Goal: Information Seeking & Learning: Find specific fact

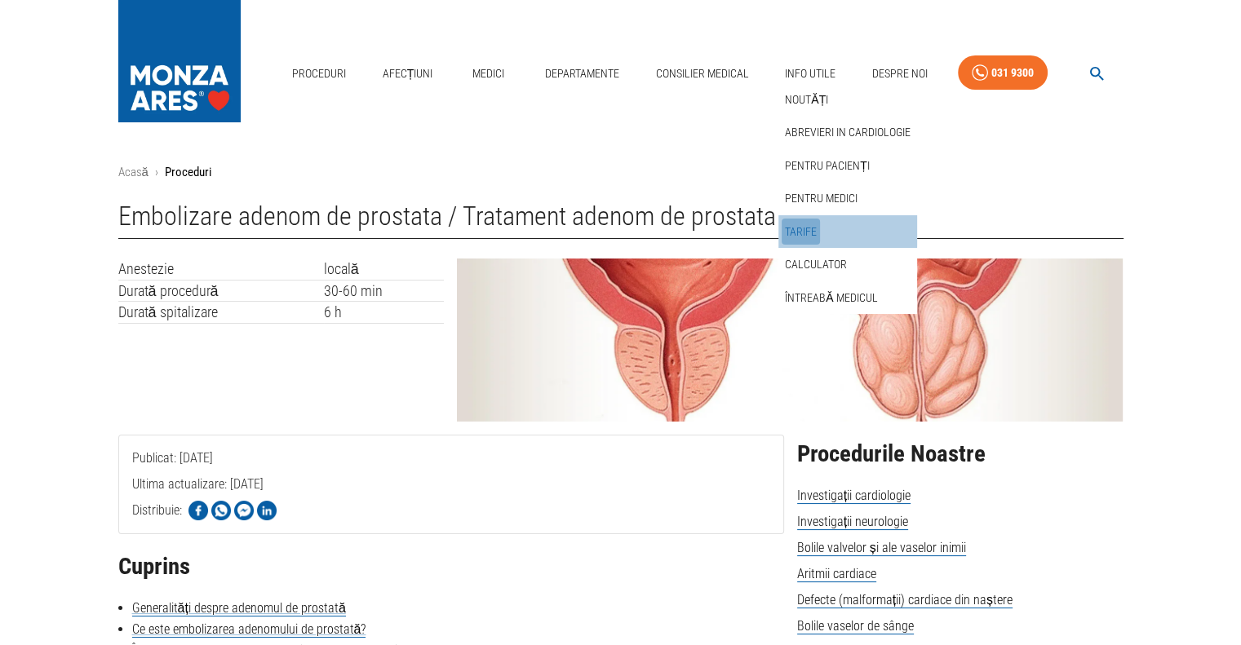
click at [801, 230] on link "Tarife" at bounding box center [800, 232] width 38 height 27
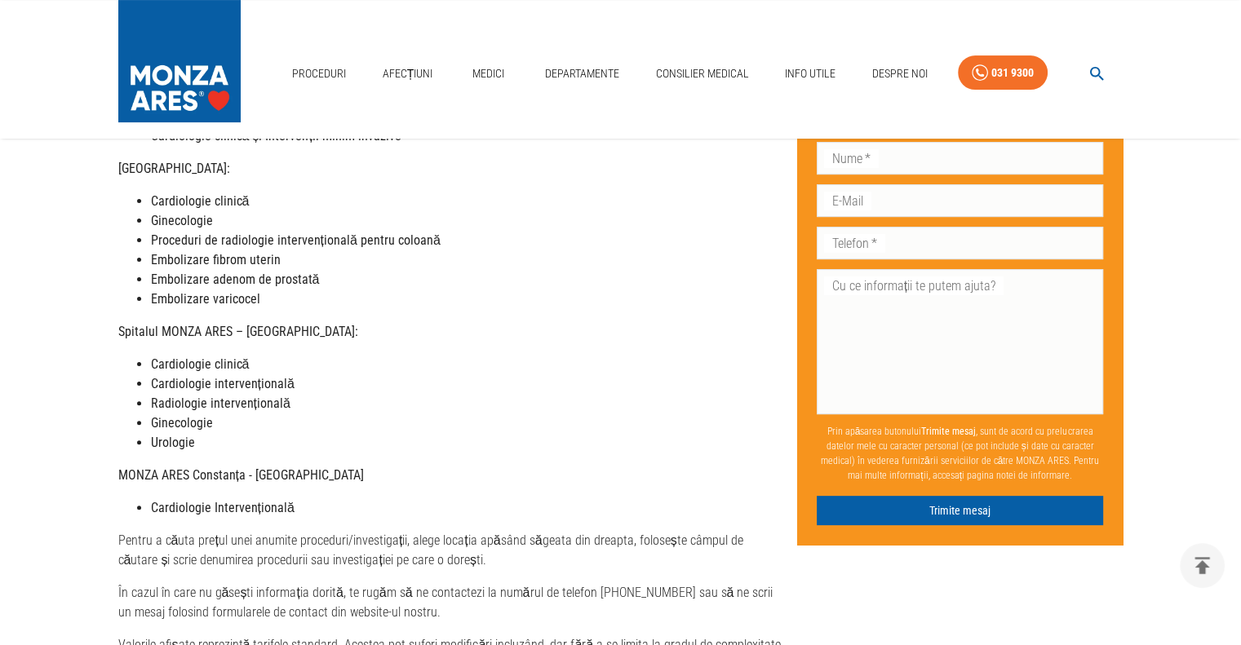
scroll to position [816, 0]
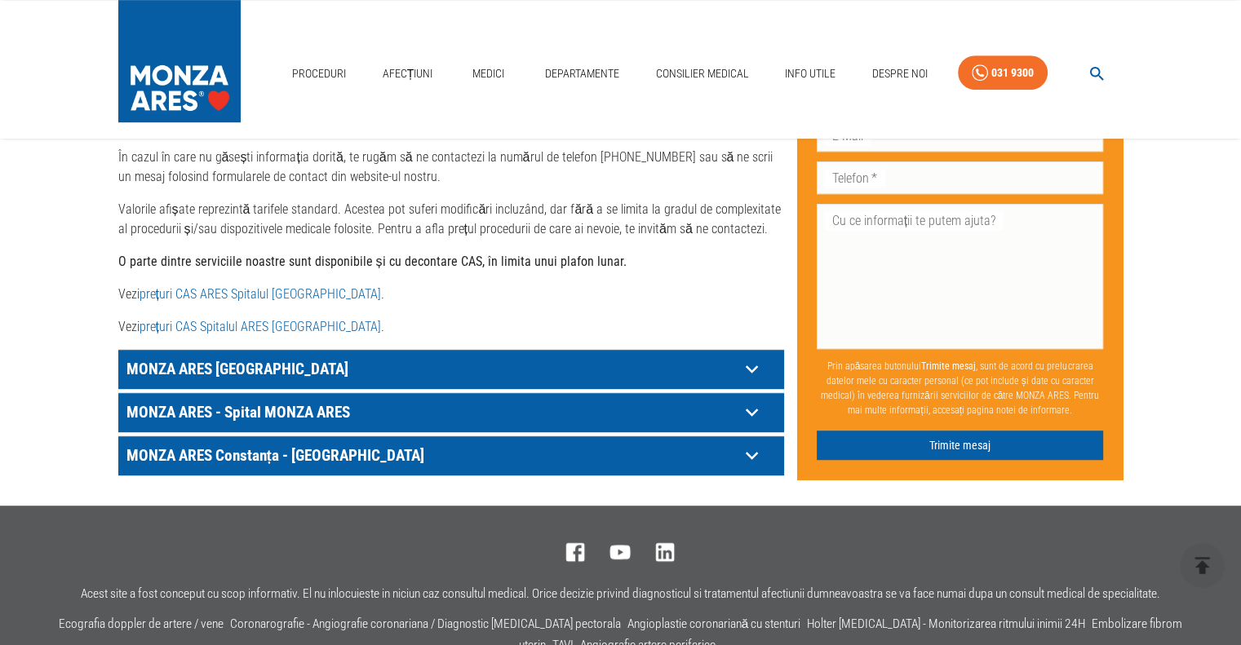
click at [277, 286] on link "prețuri CAS ARES Spitalul [GEOGRAPHIC_DATA]" at bounding box center [259, 293] width 241 height 15
click at [303, 319] on link "prețuri CAS Spitalul ARES [GEOGRAPHIC_DATA]" at bounding box center [259, 326] width 241 height 15
click at [175, 356] on p "MONZA ARES [GEOGRAPHIC_DATA]" at bounding box center [430, 368] width 617 height 25
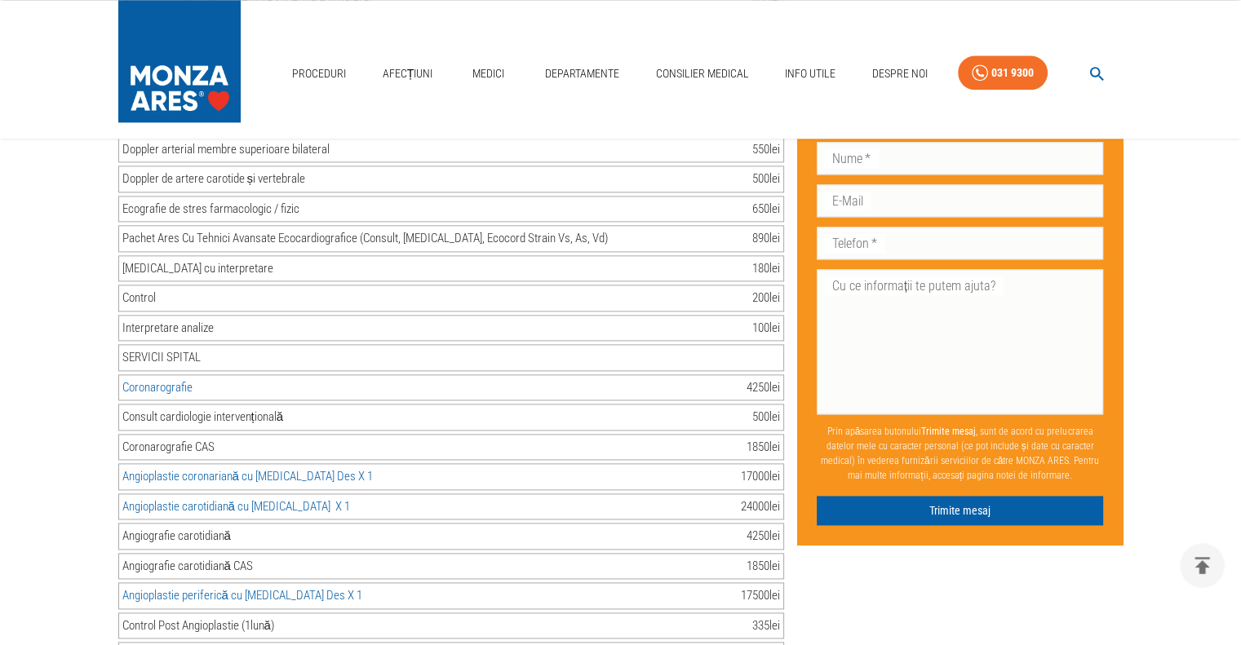
scroll to position [2066, 0]
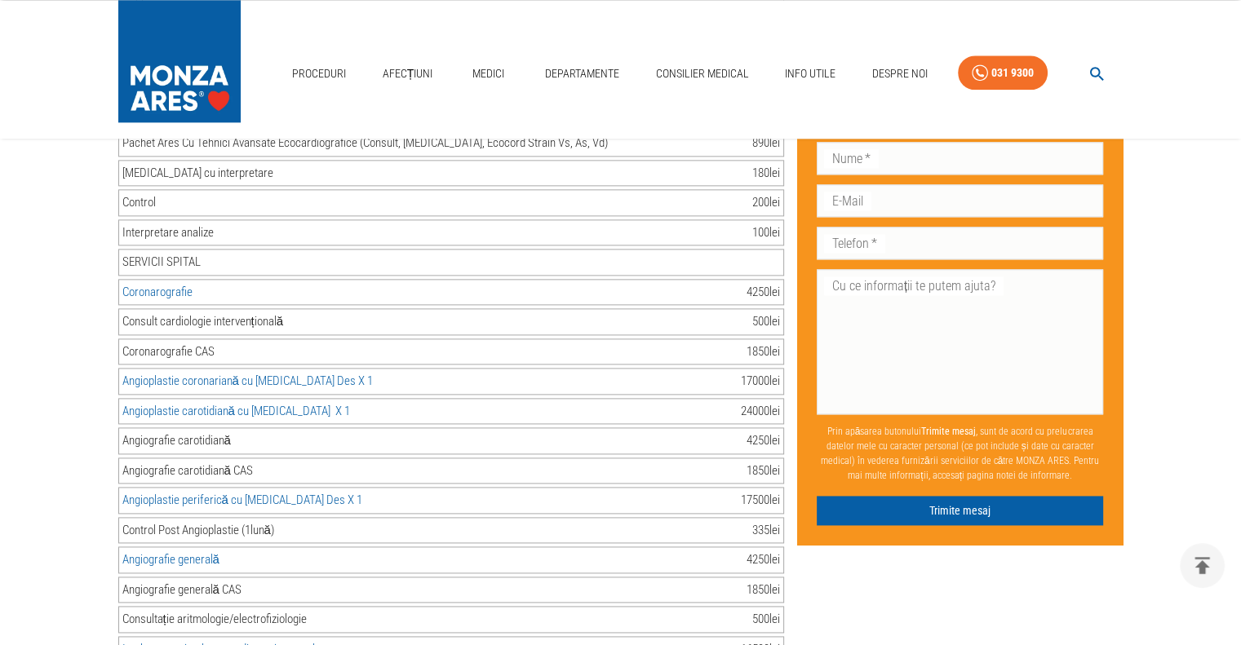
click at [228, 404] on link "Angioplastie carotidiană cu [MEDICAL_DATA] X 1" at bounding box center [236, 411] width 228 height 15
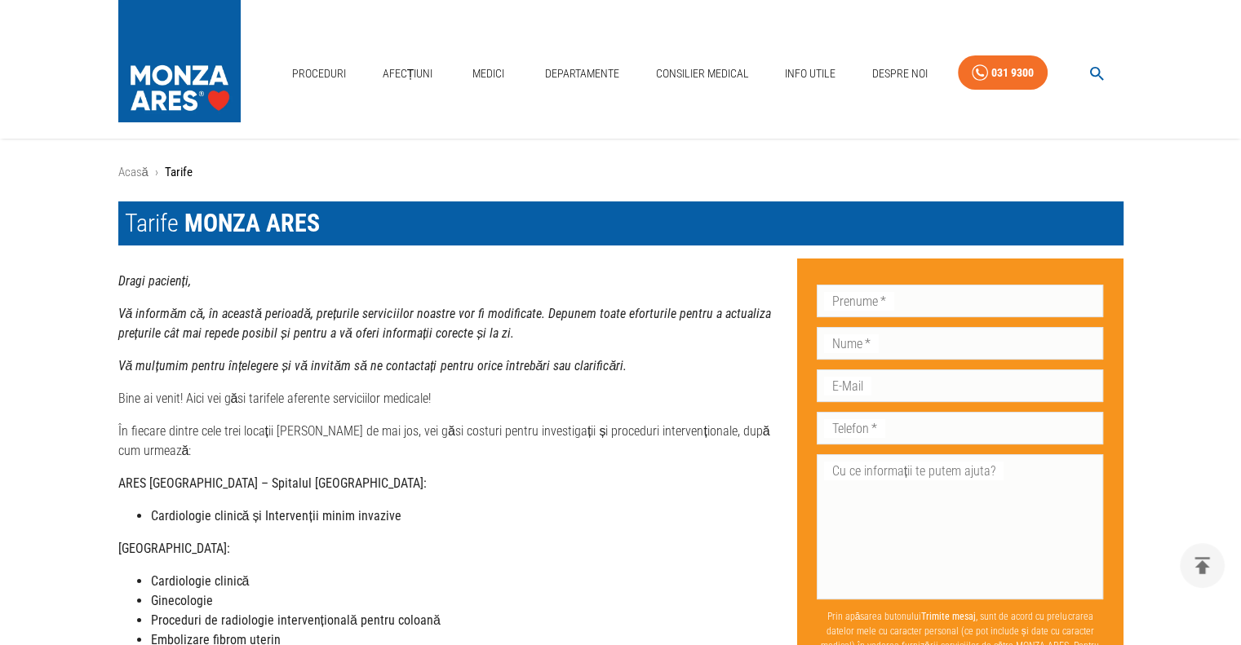
scroll to position [976, 0]
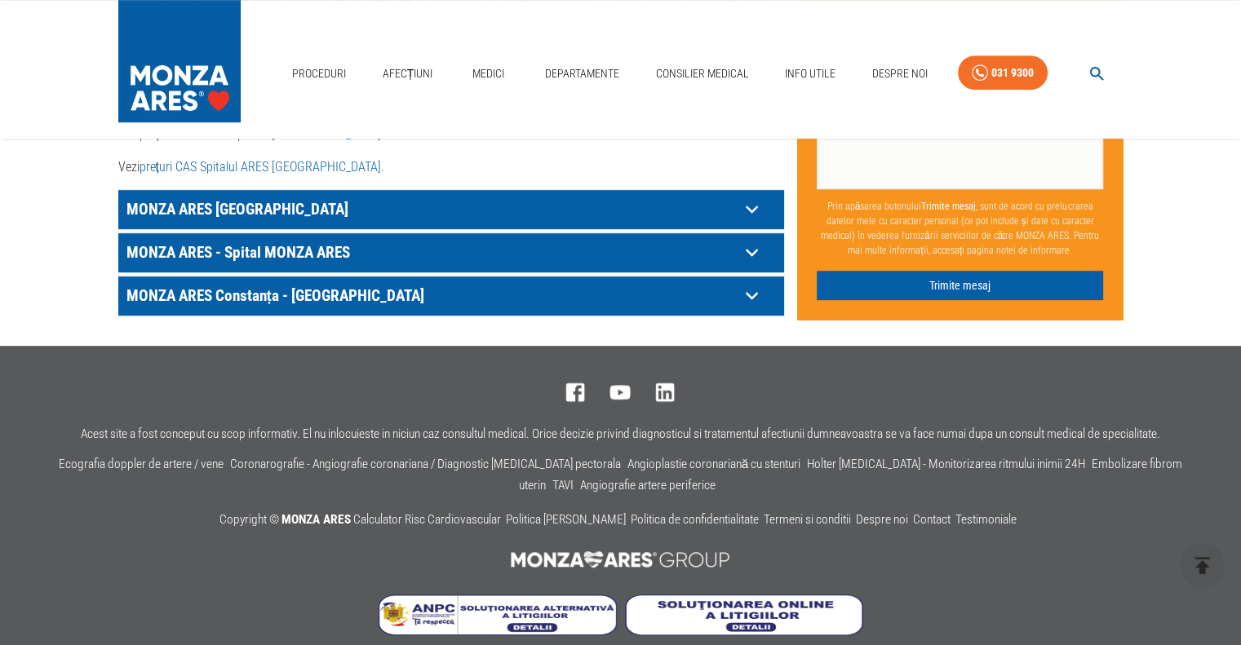
click at [212, 197] on p "MONZA ARES [GEOGRAPHIC_DATA]" at bounding box center [430, 209] width 617 height 25
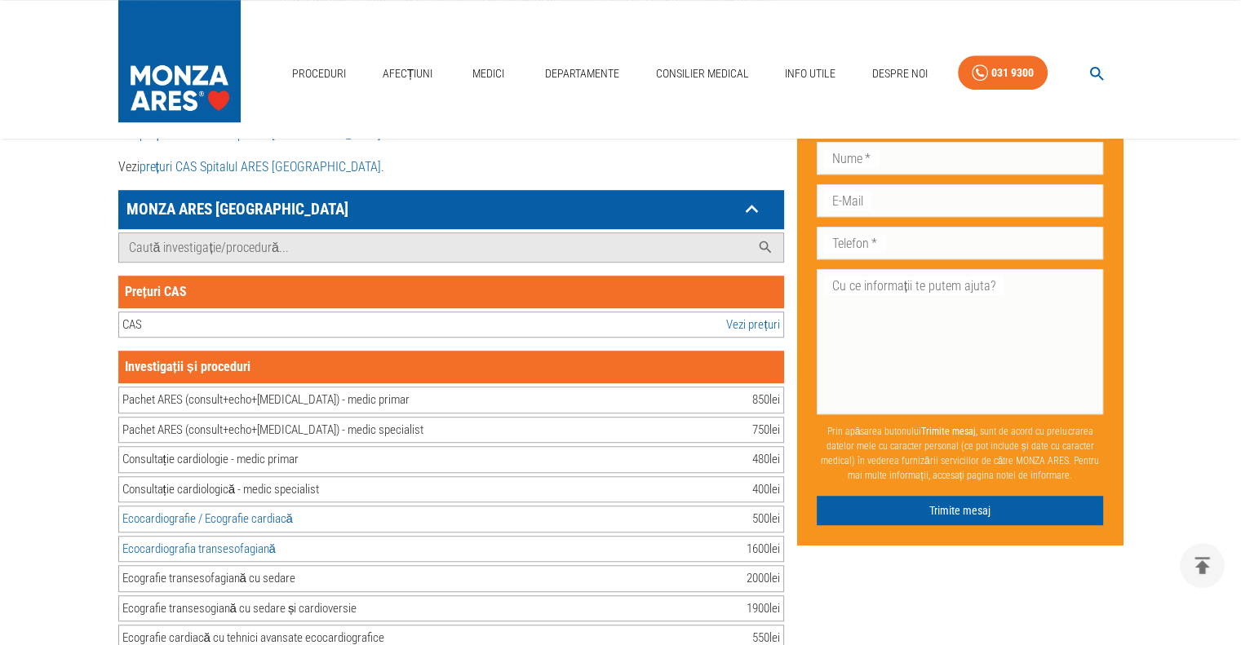
scroll to position [316, 0]
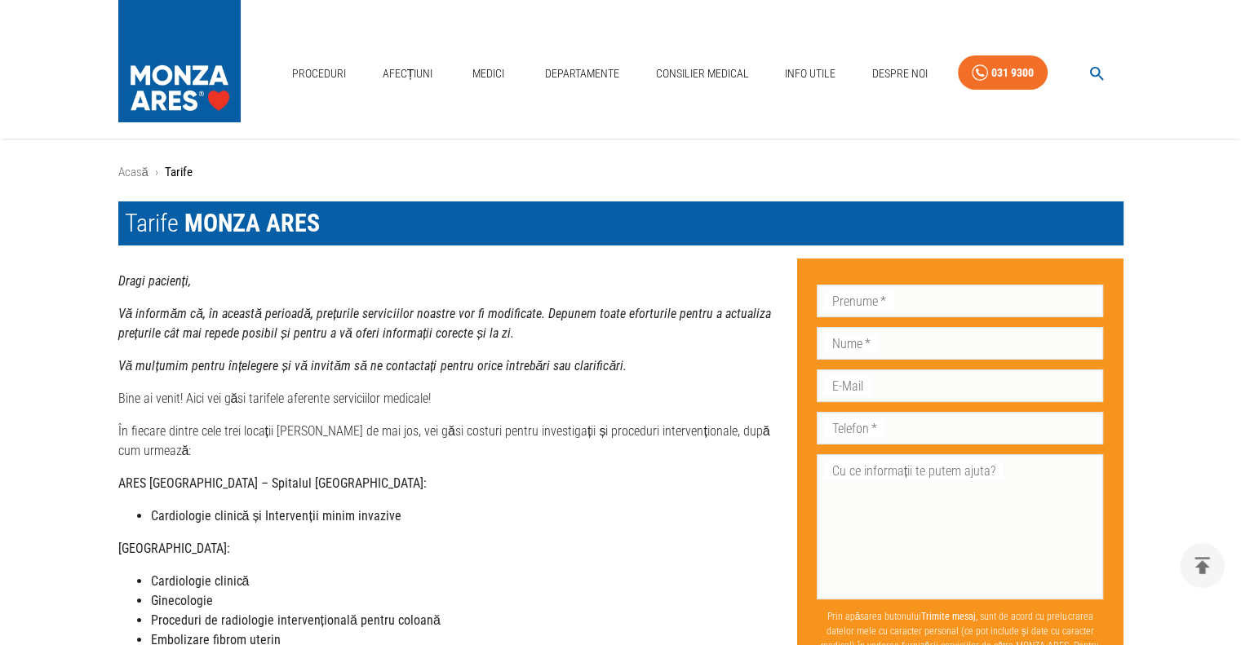
scroll to position [316, 0]
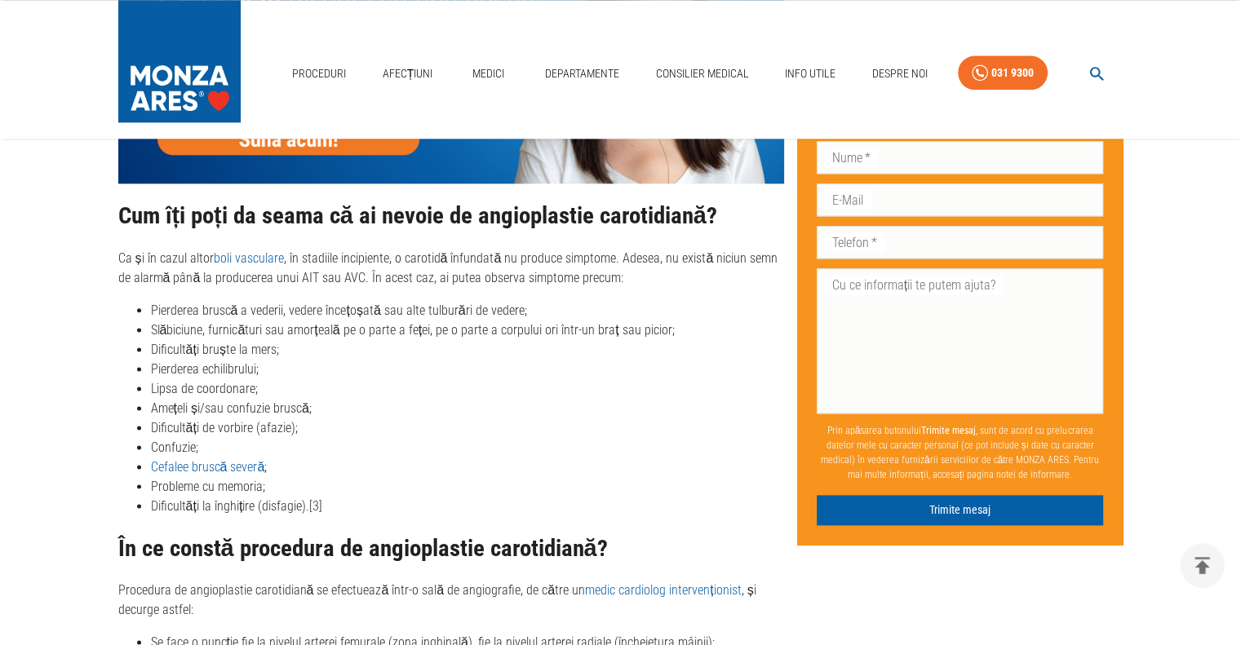
scroll to position [1986, 0]
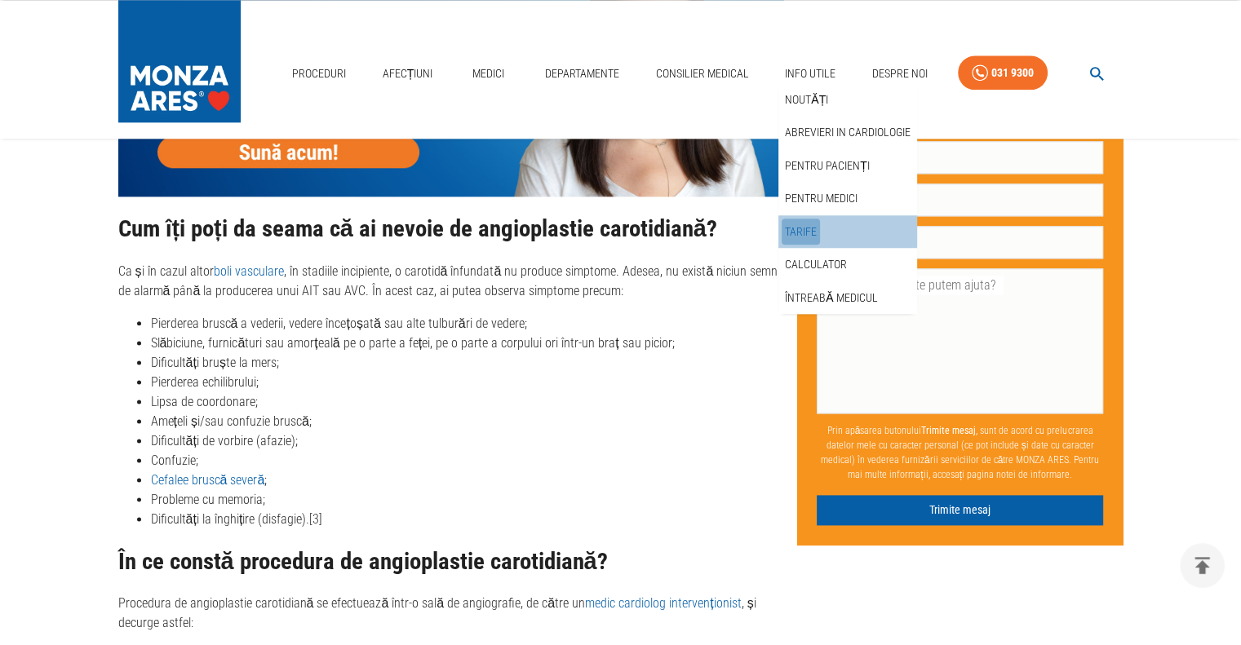
click at [807, 229] on link "Tarife" at bounding box center [800, 232] width 38 height 27
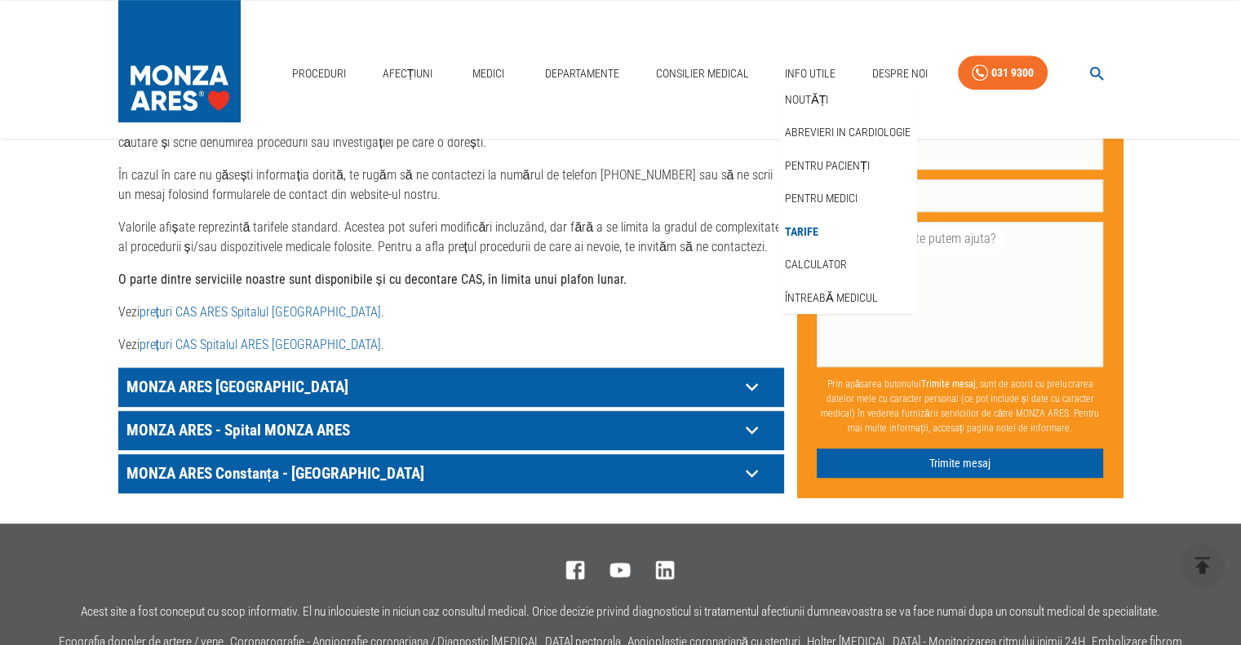
scroll to position [816, 0]
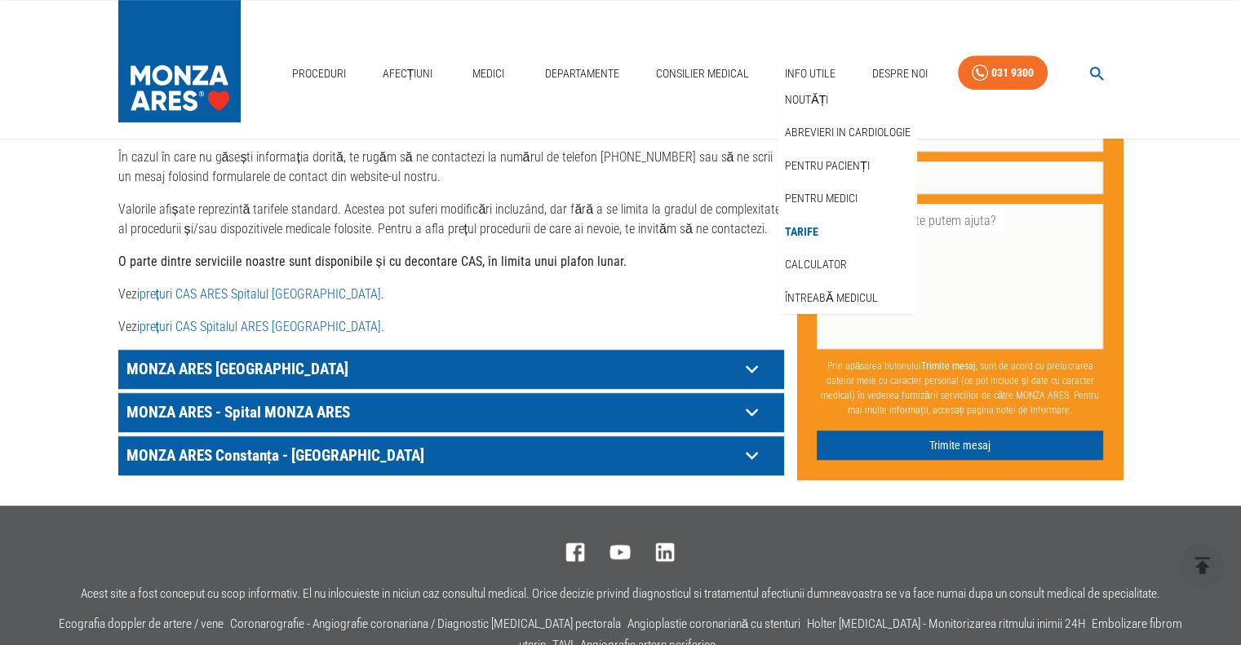
click at [291, 356] on p "MONZA ARES [GEOGRAPHIC_DATA]" at bounding box center [430, 368] width 617 height 25
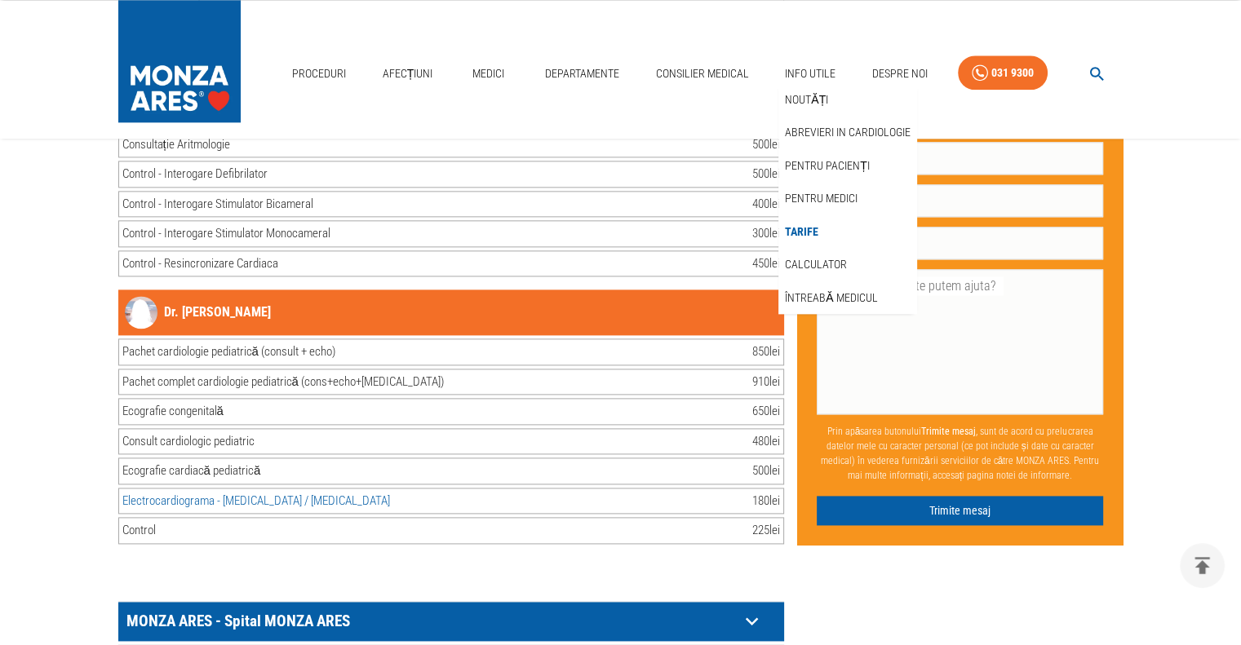
scroll to position [33060, 0]
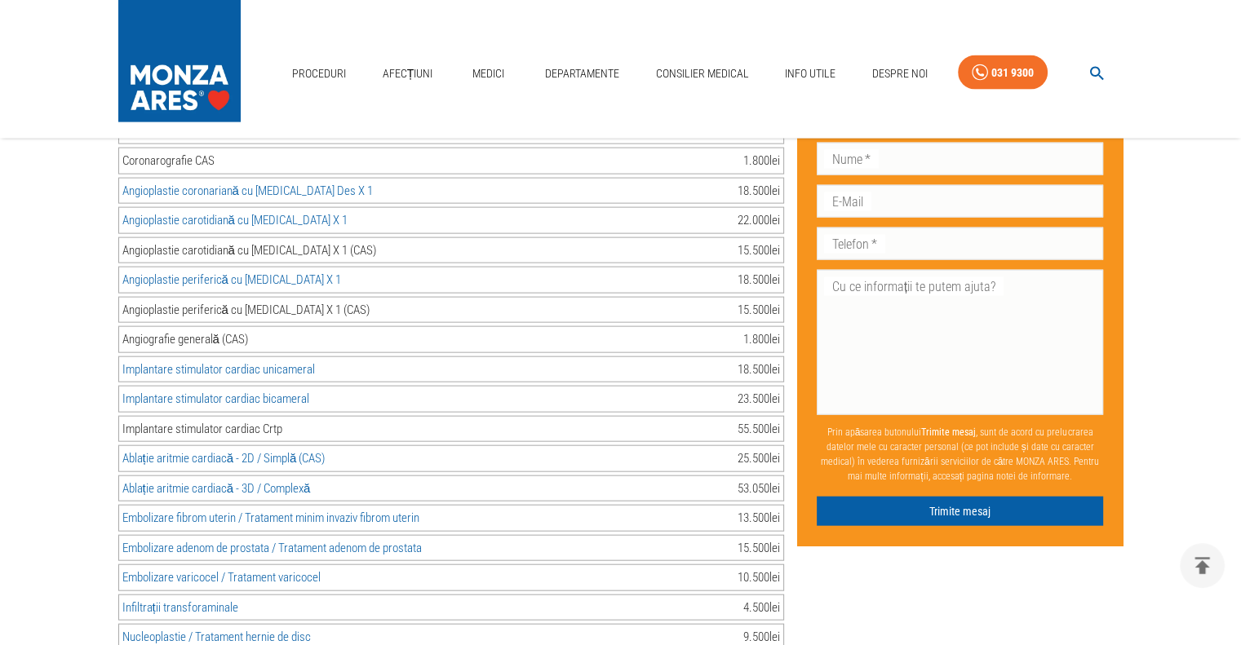
scroll to position [34551, 0]
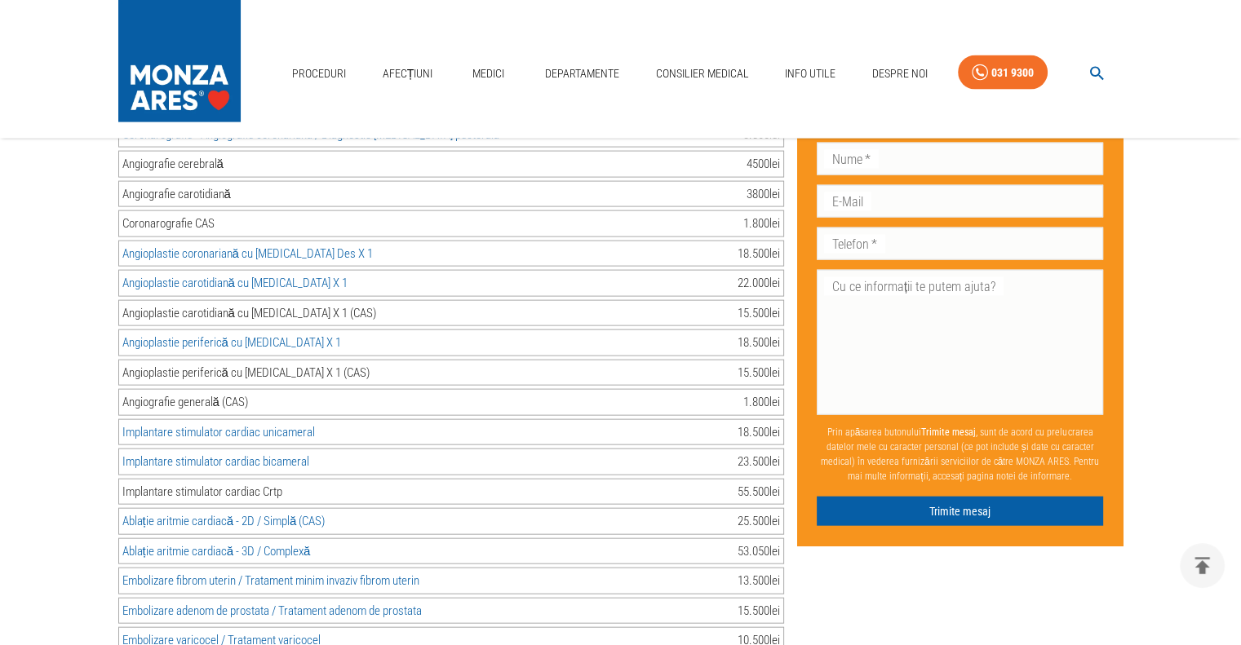
click at [214, 604] on link "Embolizare adenom de prostata / Tratament adenom de prostata" at bounding box center [271, 611] width 299 height 15
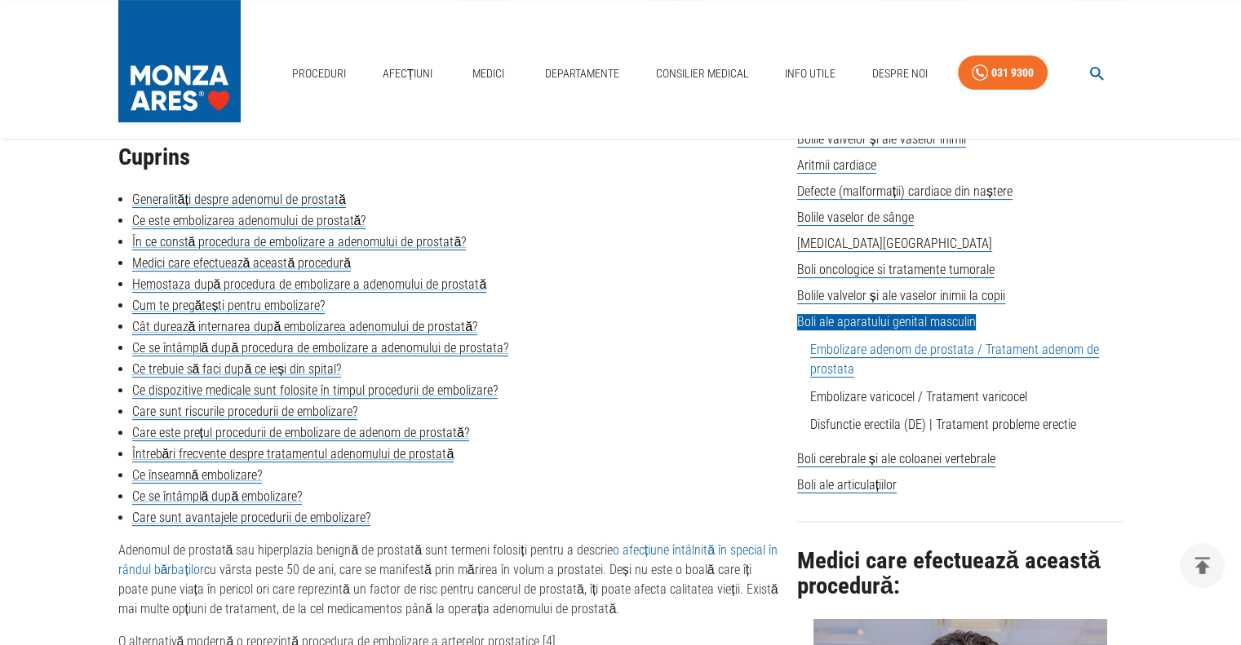
scroll to position [435, 0]
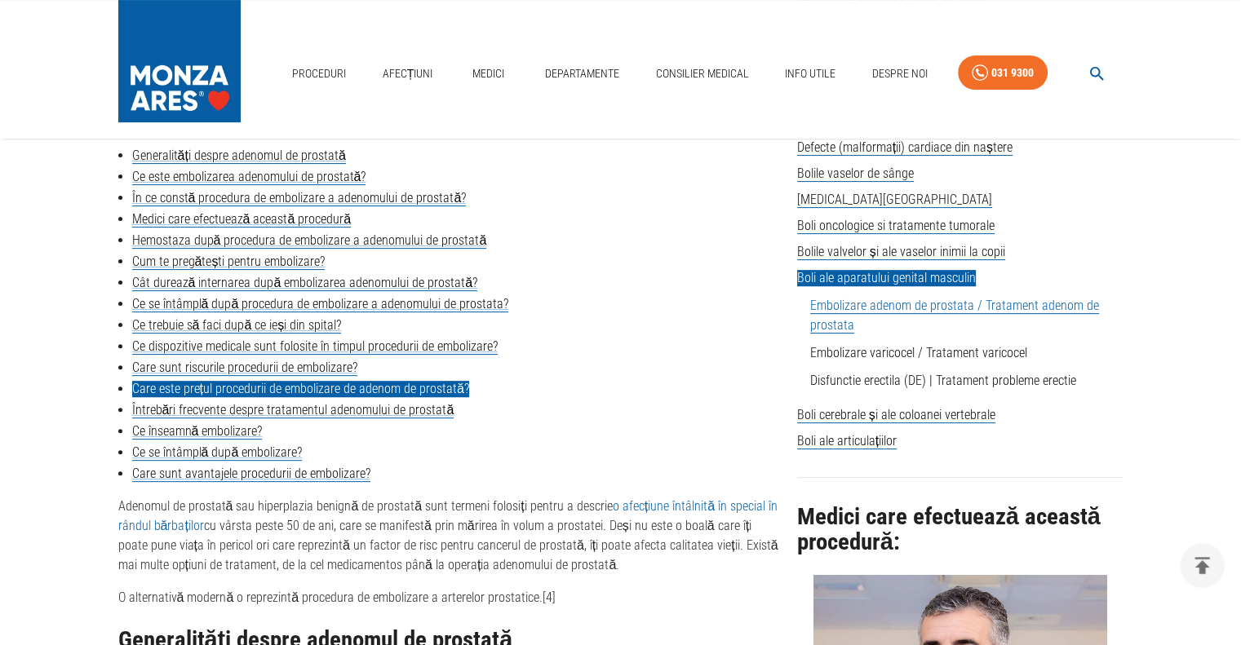
click at [147, 387] on link "Care este prețul procedurii de embolizare de adenom de prostată?" at bounding box center [300, 389] width 337 height 16
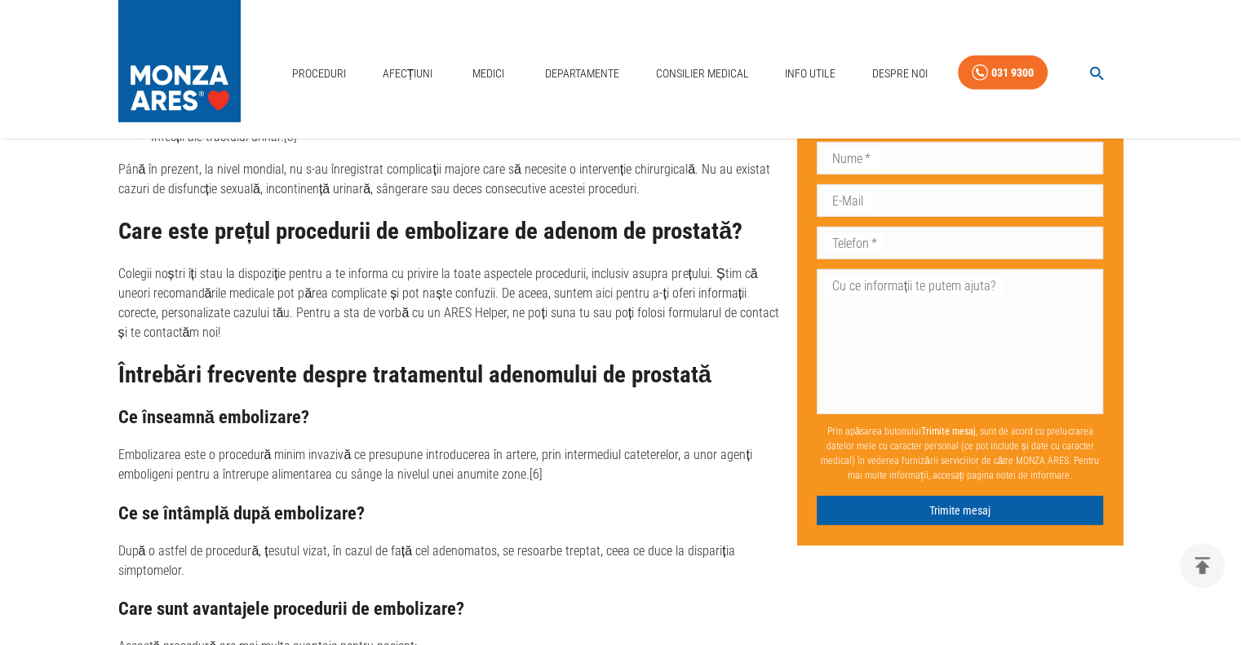
scroll to position [5337, 0]
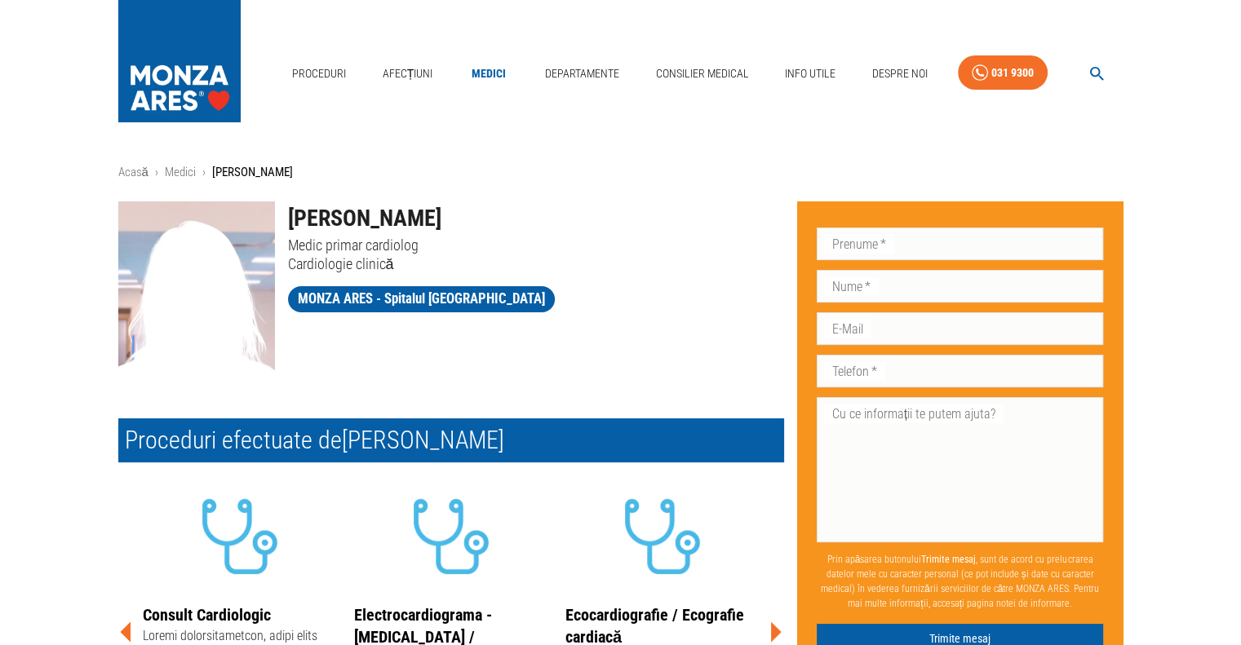
click at [352, 218] on h1 "[PERSON_NAME]" at bounding box center [536, 218] width 496 height 34
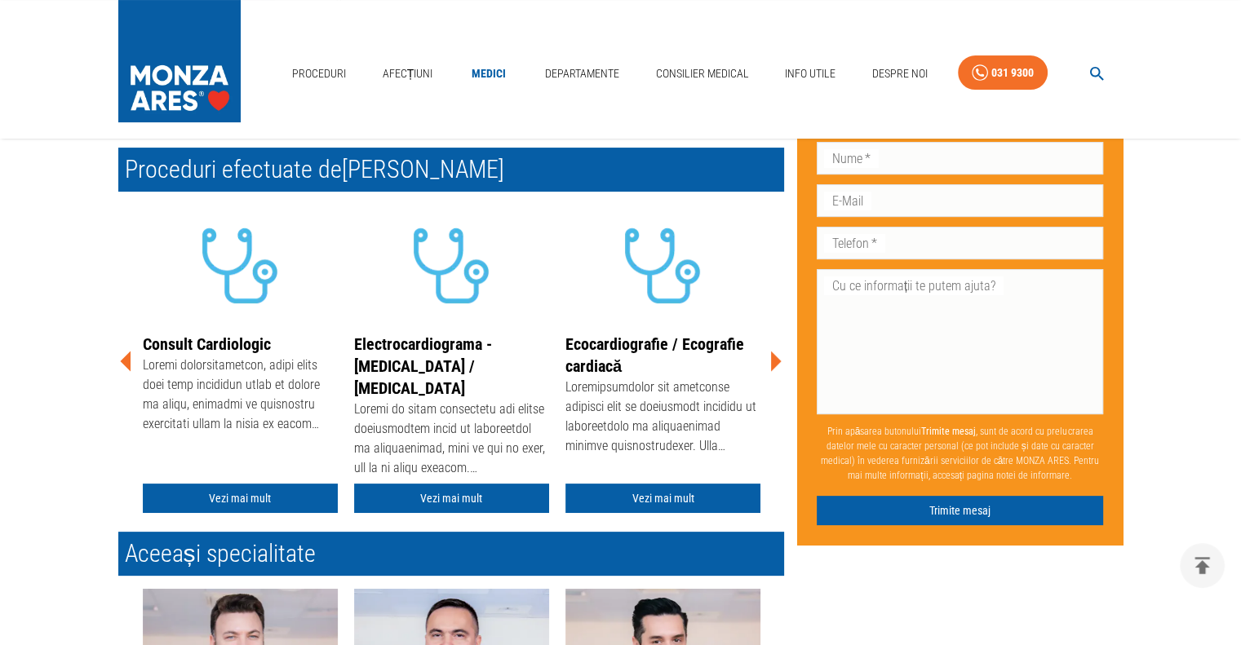
scroll to position [326, 0]
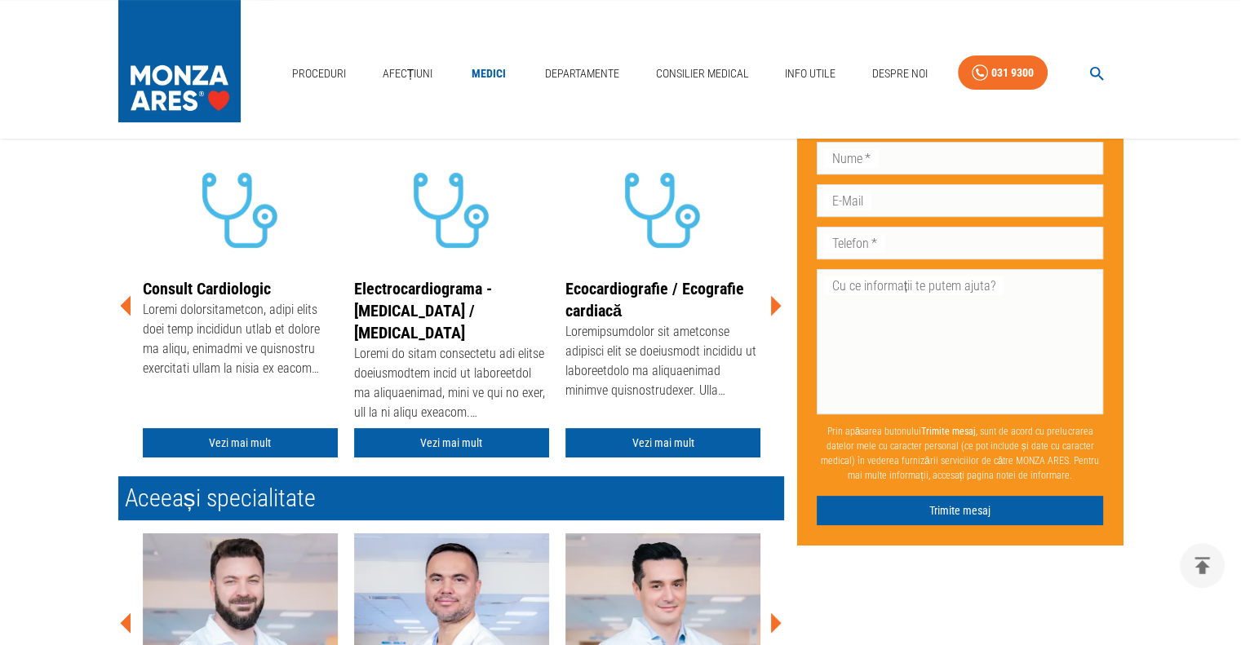
click at [776, 309] on icon at bounding box center [776, 306] width 11 height 20
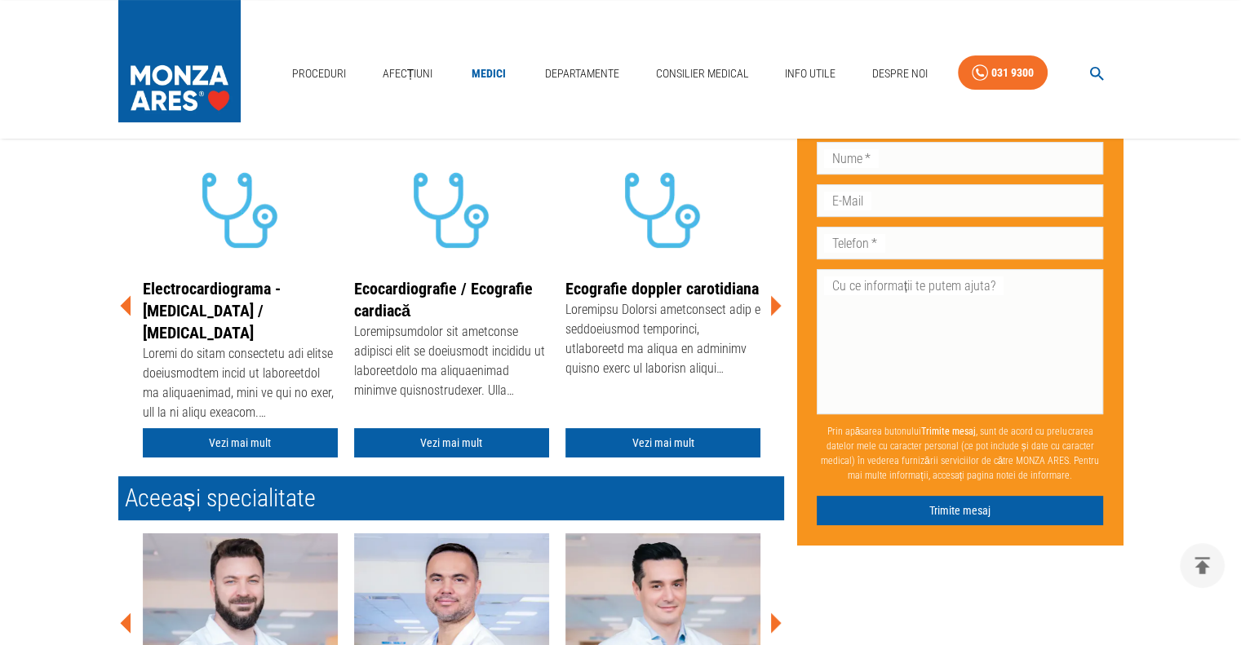
click at [776, 309] on icon at bounding box center [776, 306] width 11 height 20
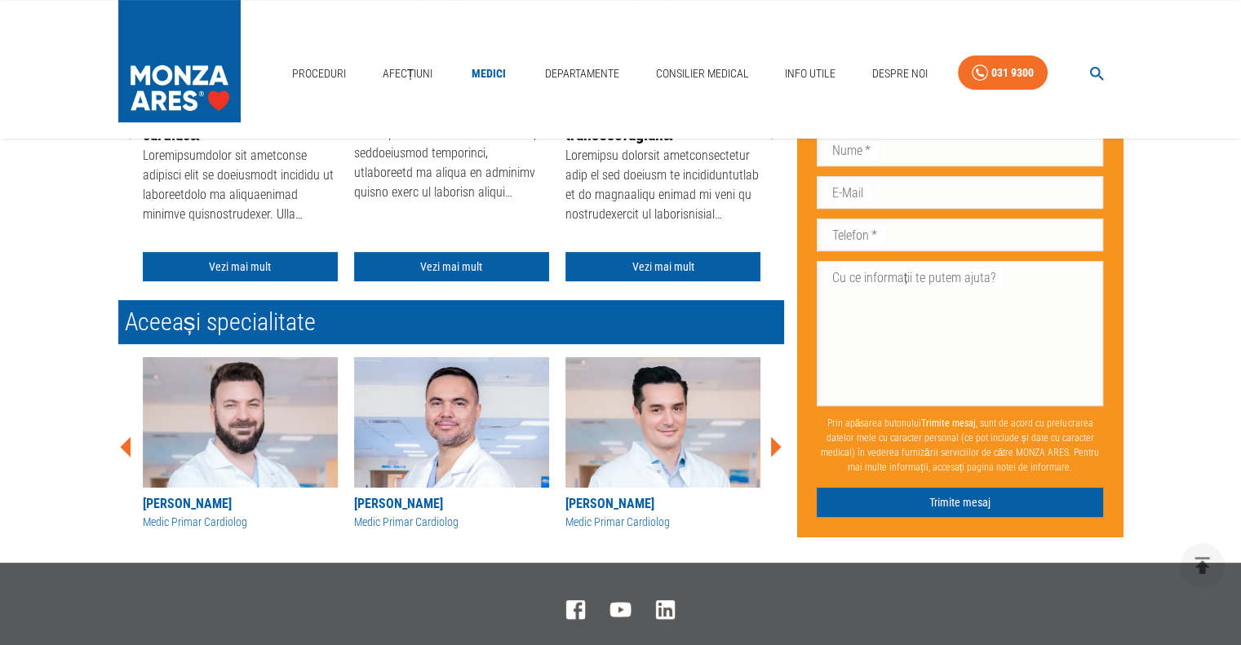
scroll to position [737, 0]
